Goal: Task Accomplishment & Management: Complete application form

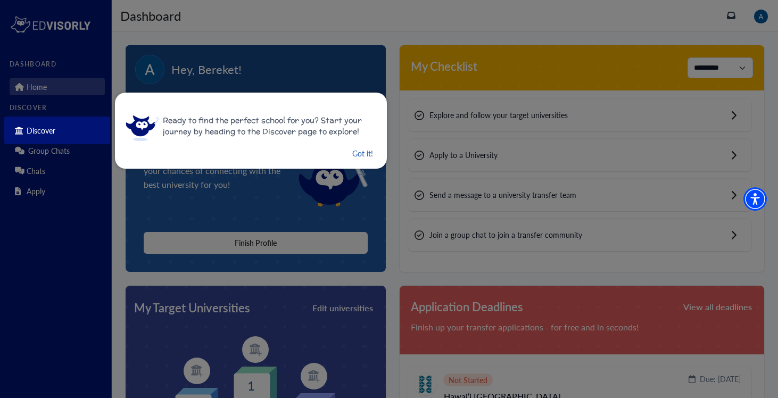
click at [351, 151] on button "Got it!" at bounding box center [362, 153] width 23 height 13
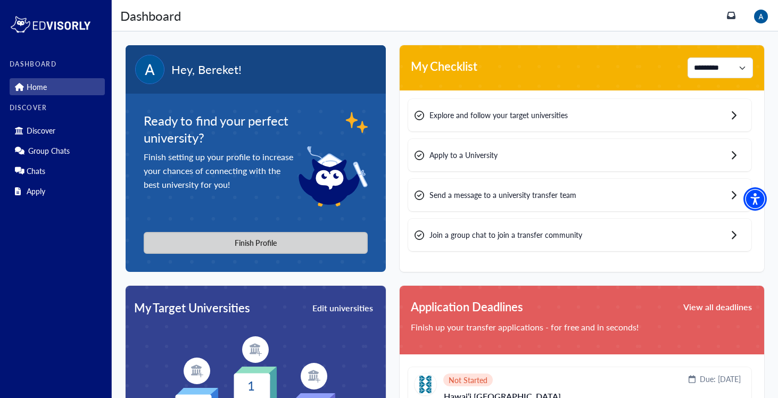
click at [226, 241] on button "Finish Profile" at bounding box center [256, 243] width 224 height 22
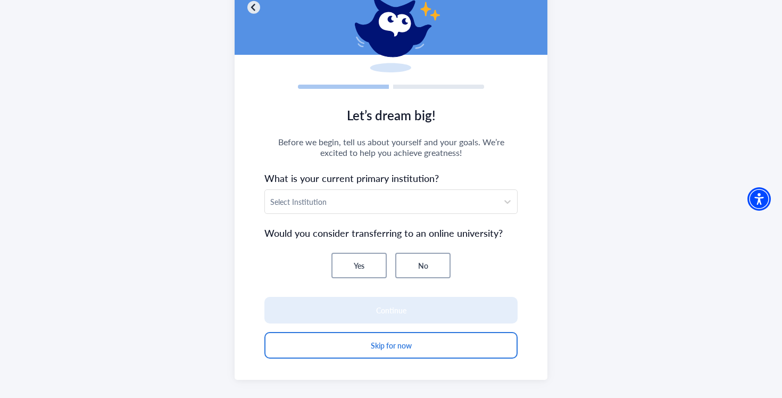
scroll to position [93, 0]
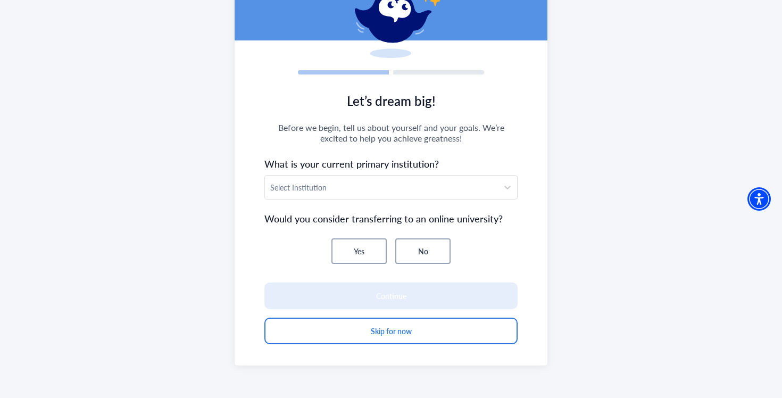
click at [353, 200] on section "Let’s dream big! Before we begin, tell us about yourself and your goals. We’re …" at bounding box center [391, 224] width 313 height 282
click at [348, 193] on div at bounding box center [381, 187] width 222 height 13
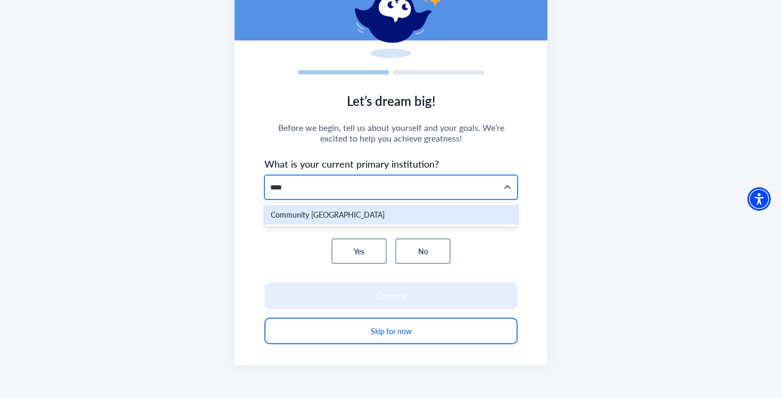
type input "*****"
click at [320, 218] on div "Community College of Aurora" at bounding box center [390, 215] width 253 height 20
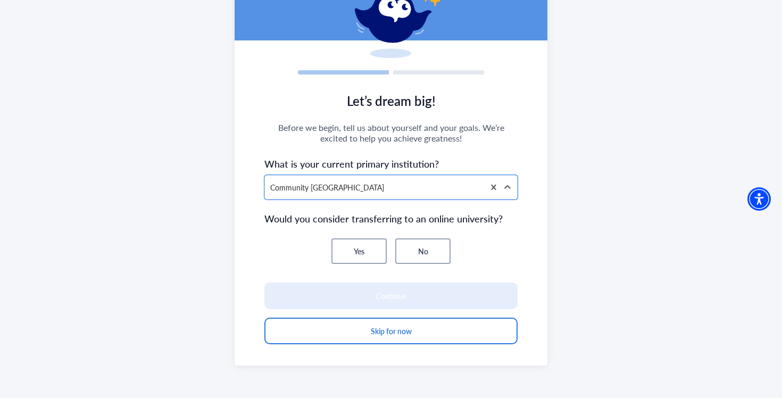
click at [414, 252] on button "No" at bounding box center [422, 251] width 55 height 26
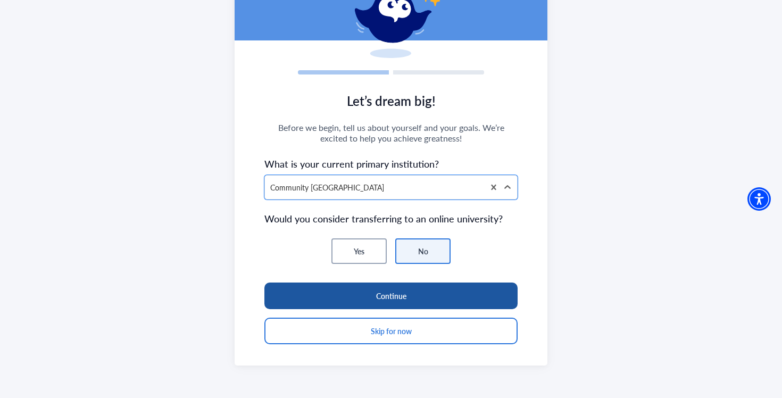
click at [399, 295] on button "Continue" at bounding box center [390, 295] width 253 height 27
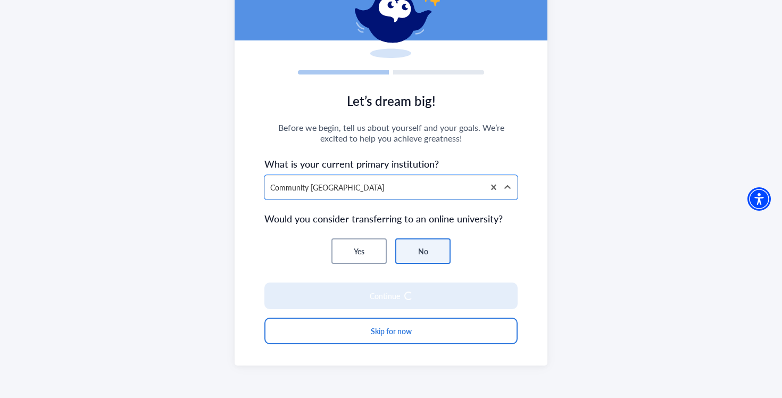
scroll to position [82, 0]
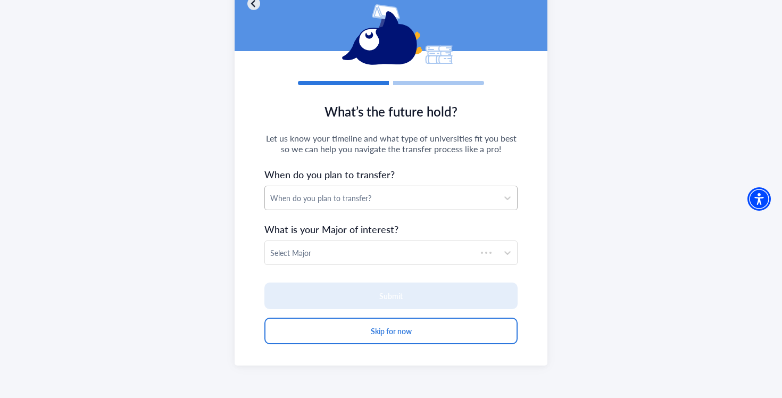
click at [347, 206] on div "When do you plan to transfer?" at bounding box center [381, 197] width 233 height 23
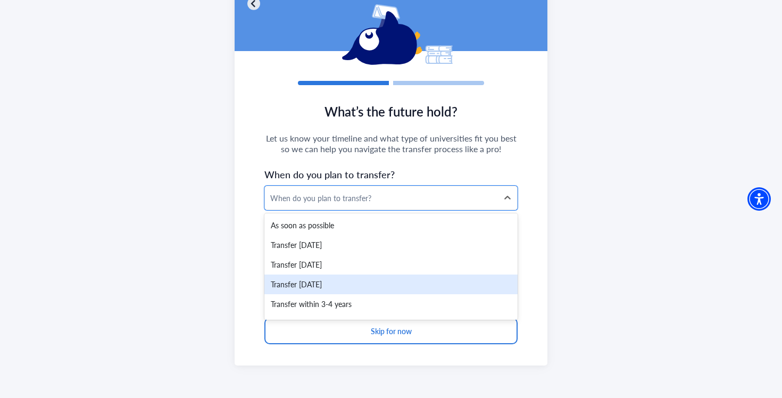
click at [346, 284] on div "Transfer within 2 years" at bounding box center [390, 284] width 253 height 20
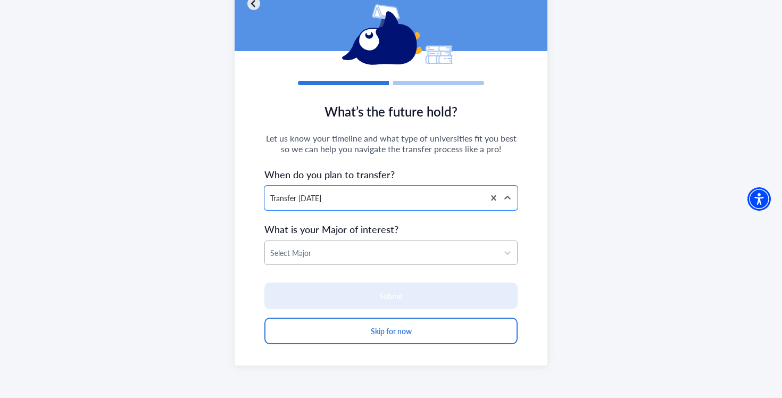
click at [346, 249] on div at bounding box center [381, 252] width 222 height 13
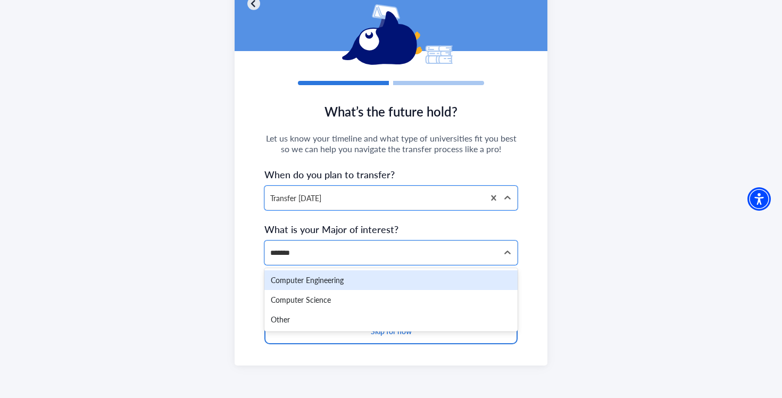
type input "********"
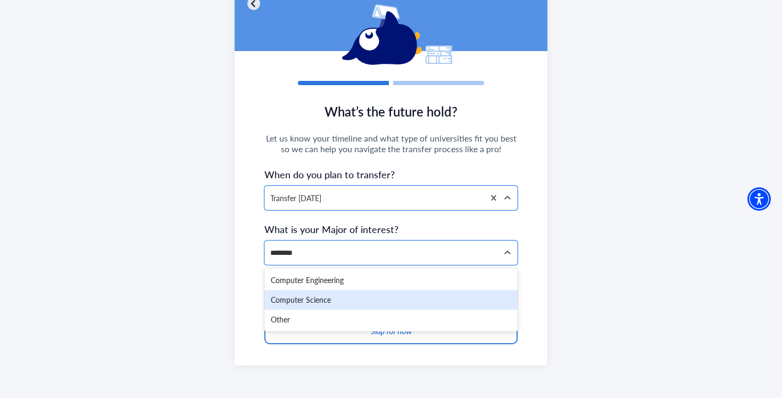
click at [320, 304] on div "Computer Science" at bounding box center [390, 300] width 253 height 20
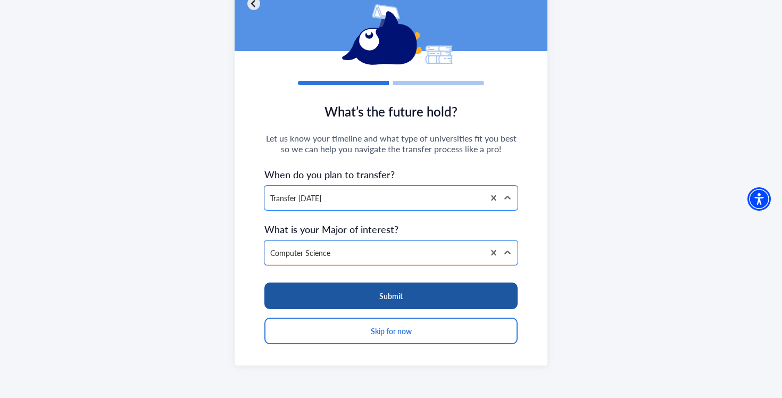
click at [320, 304] on button "Submit" at bounding box center [390, 295] width 253 height 27
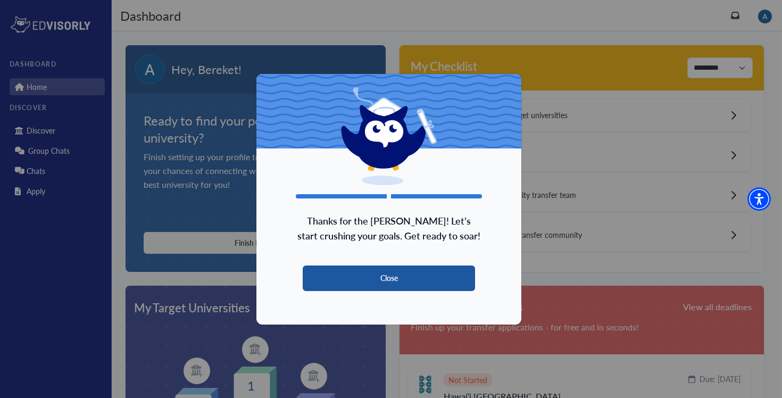
click at [367, 283] on button "Close" at bounding box center [389, 278] width 172 height 26
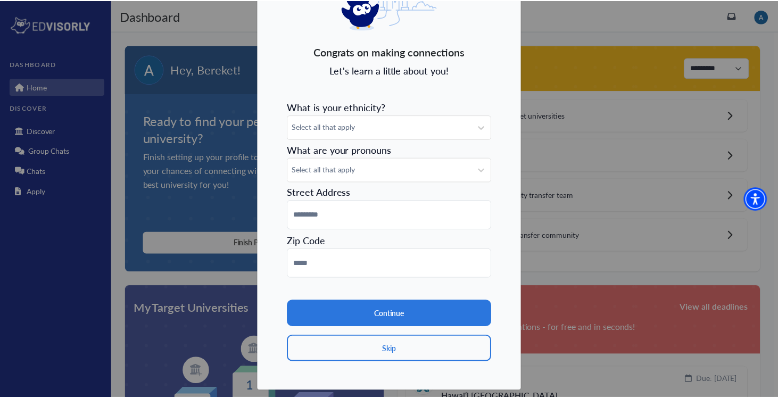
scroll to position [75, 0]
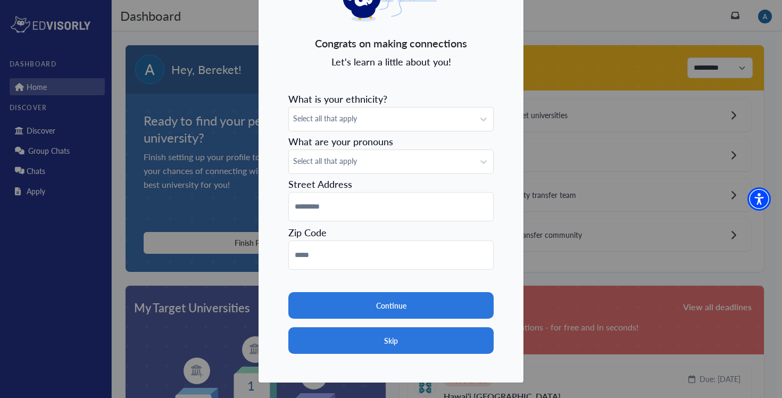
click at [381, 351] on button "Skip" at bounding box center [390, 340] width 205 height 27
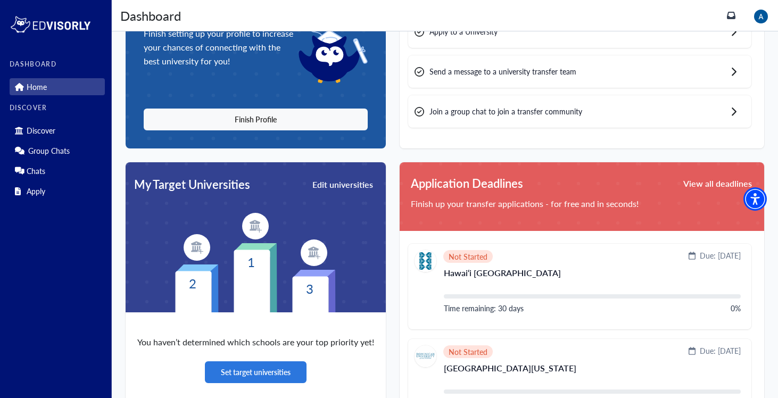
scroll to position [126, 0]
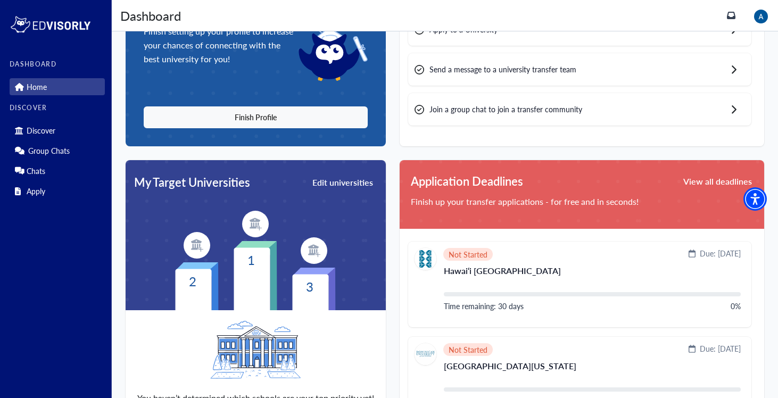
click at [329, 230] on div "2 1 3" at bounding box center [255, 260] width 243 height 99
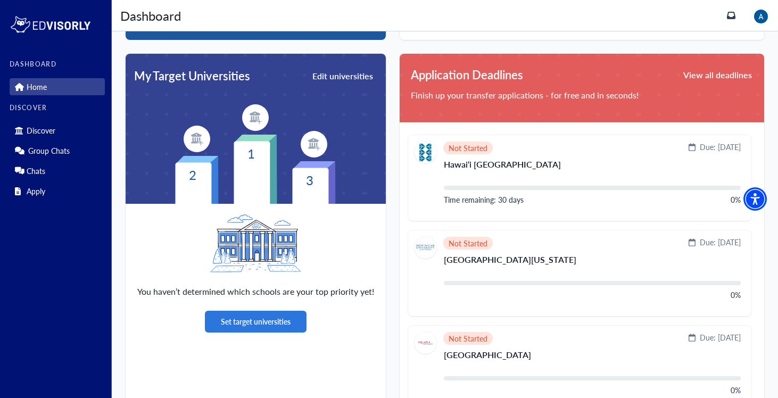
scroll to position [232, 0]
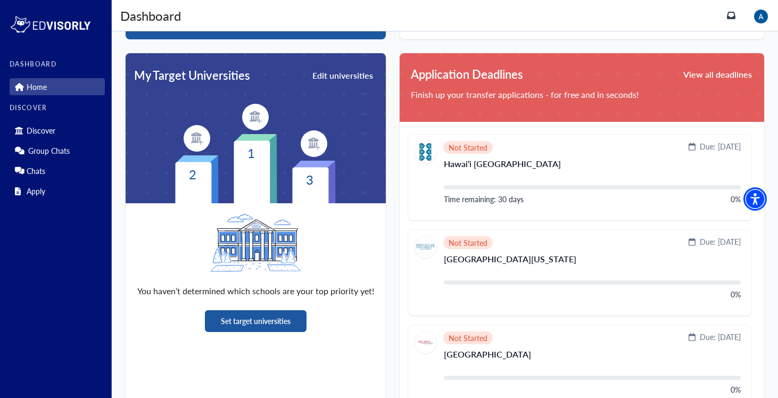
click at [258, 317] on button "Set target universities" at bounding box center [256, 321] width 102 height 22
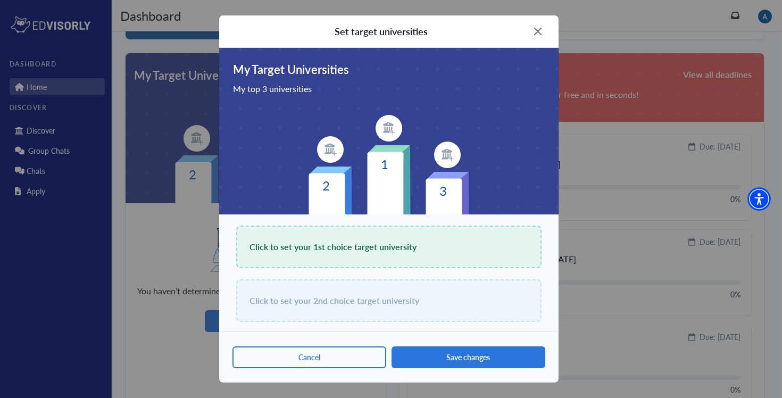
click at [328, 254] on div "Click to set your 1st choice target university" at bounding box center [388, 247] width 305 height 43
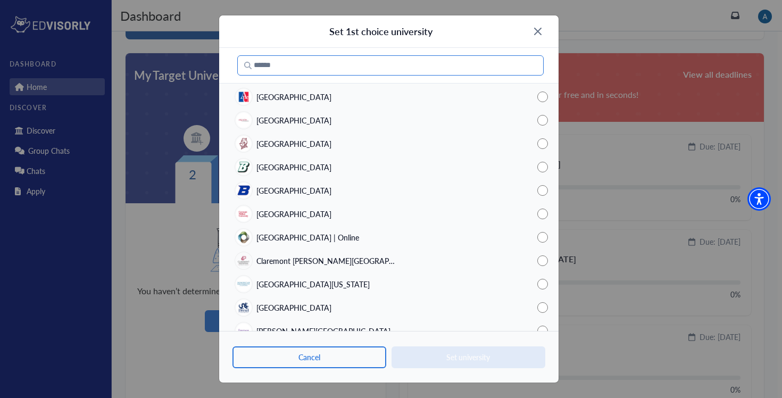
click at [318, 73] on input "Search" at bounding box center [390, 65] width 306 height 20
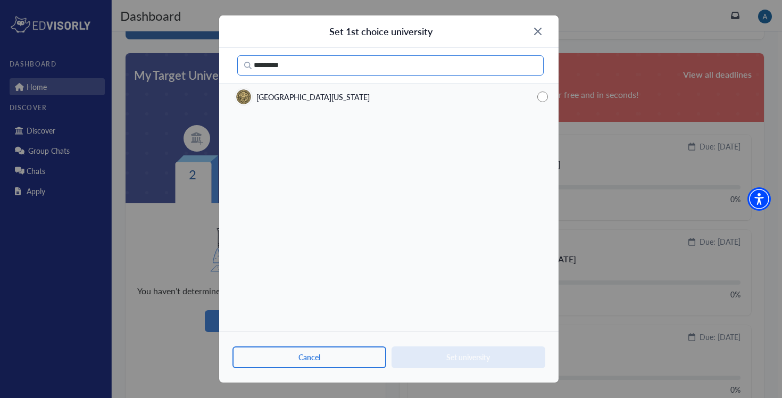
type input "********"
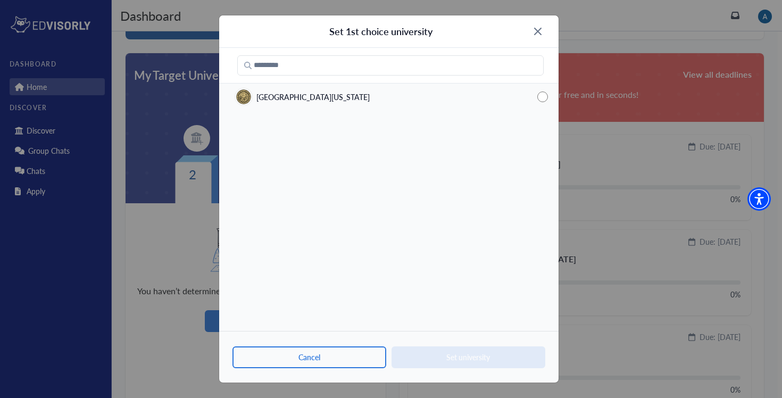
click at [332, 98] on span "University of Colorado Boulder" at bounding box center [312, 96] width 113 height 11
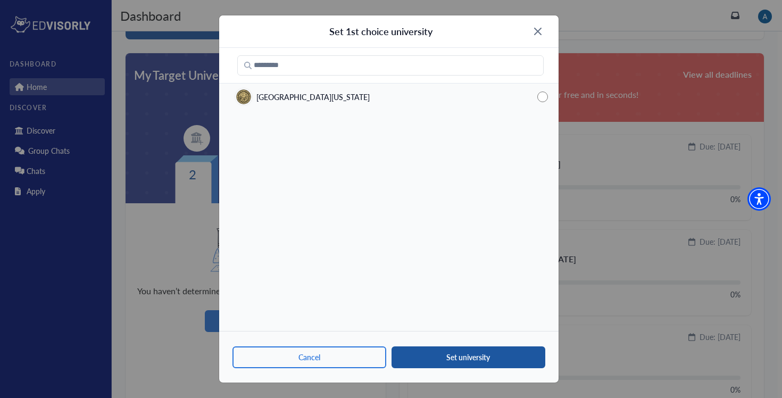
click at [420, 356] on button "Set university" at bounding box center [468, 357] width 154 height 22
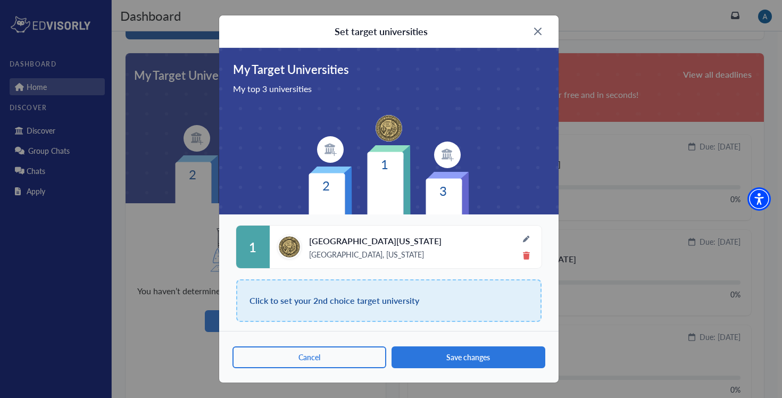
click at [396, 308] on div "Click to set your 2nd choice target university" at bounding box center [388, 300] width 305 height 43
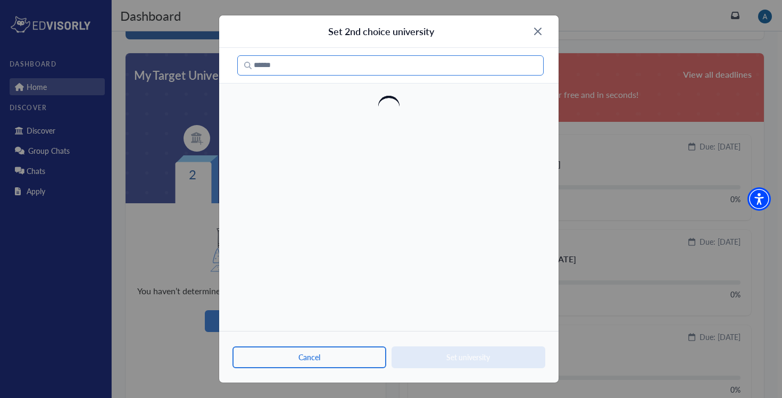
click at [316, 68] on input "Search" at bounding box center [390, 65] width 306 height 20
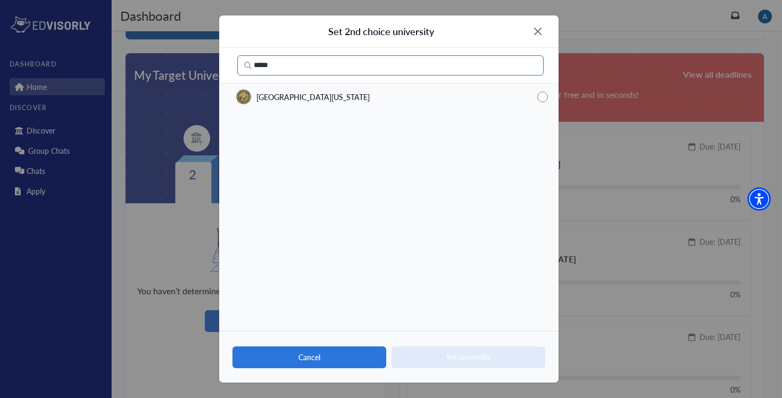
type input "*****"
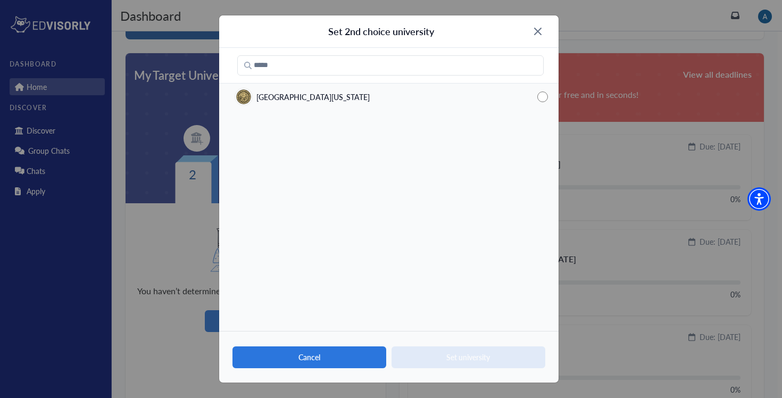
click at [328, 355] on button "Cancel" at bounding box center [309, 357] width 154 height 22
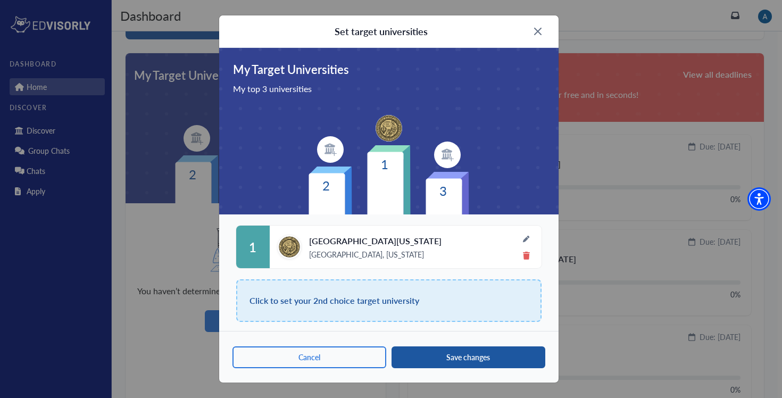
click at [416, 358] on button "Save changes" at bounding box center [468, 357] width 154 height 22
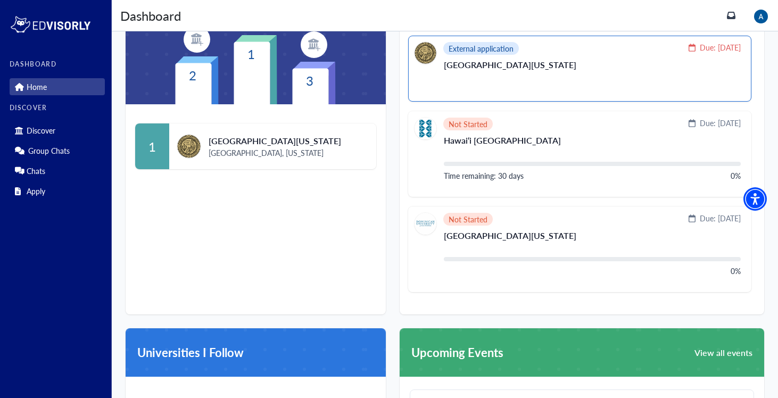
scroll to position [0, 0]
